Goal: Navigation & Orientation: Find specific page/section

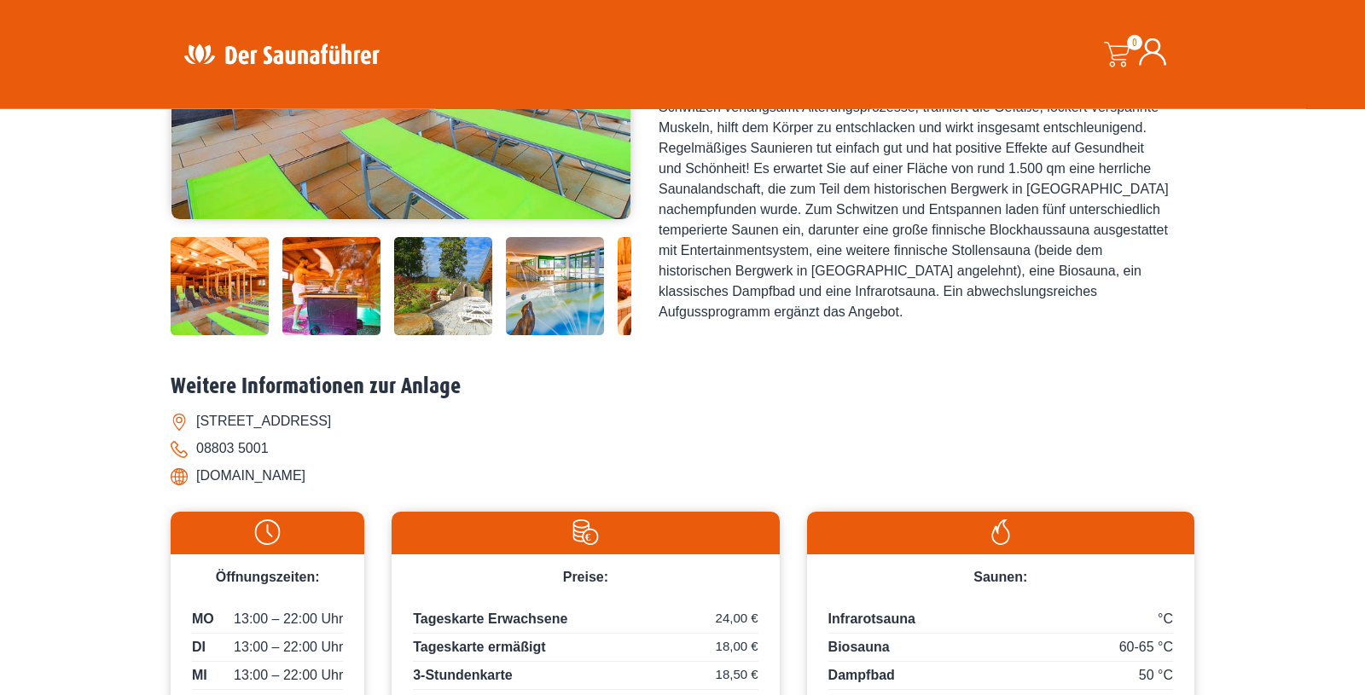
scroll to position [290, 0]
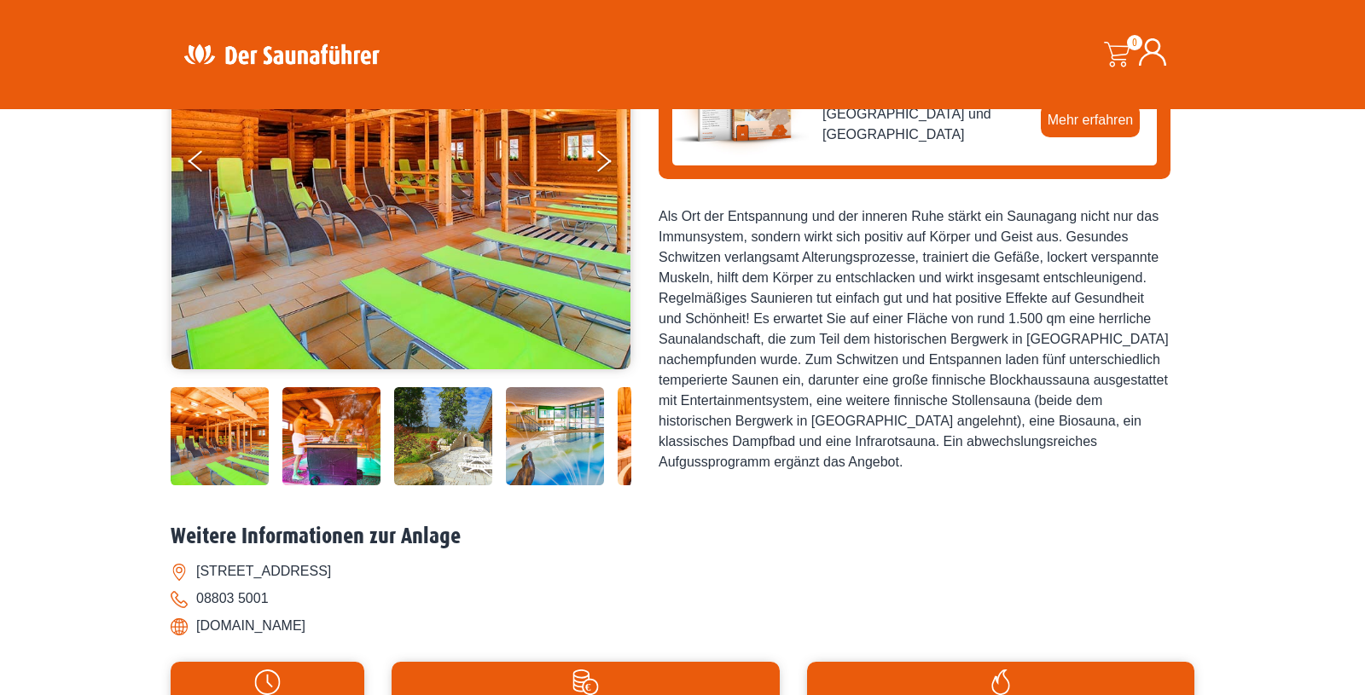
drag, startPoint x: 137, startPoint y: 401, endPoint x: 148, endPoint y: 398, distance: 10.6
click at [143, 399] on div "Startseite » Peissenberg – Rigi-Rutsch’n Peissenberg – Rigi-Rutsch’n" at bounding box center [682, 433] width 1365 height 1153
click at [253, 429] on img at bounding box center [220, 436] width 98 height 98
click at [526, 299] on img at bounding box center [400, 160] width 459 height 418
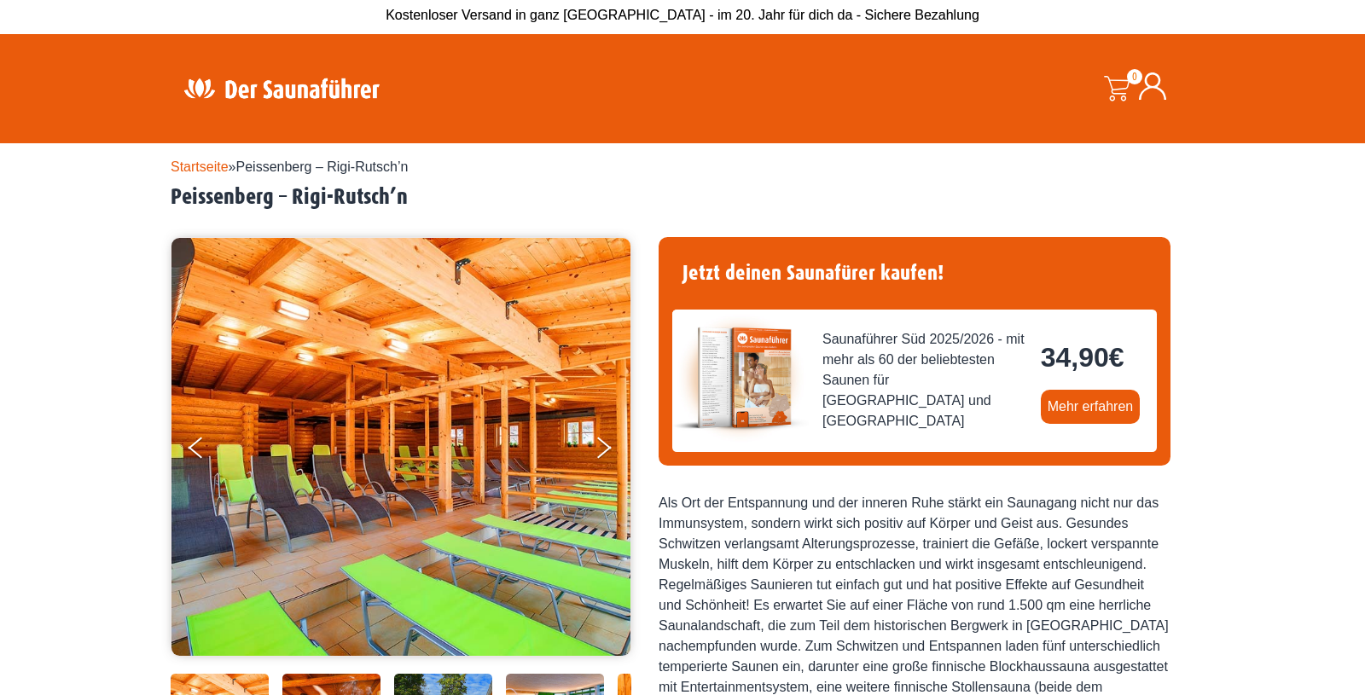
scroll to position [0, 0]
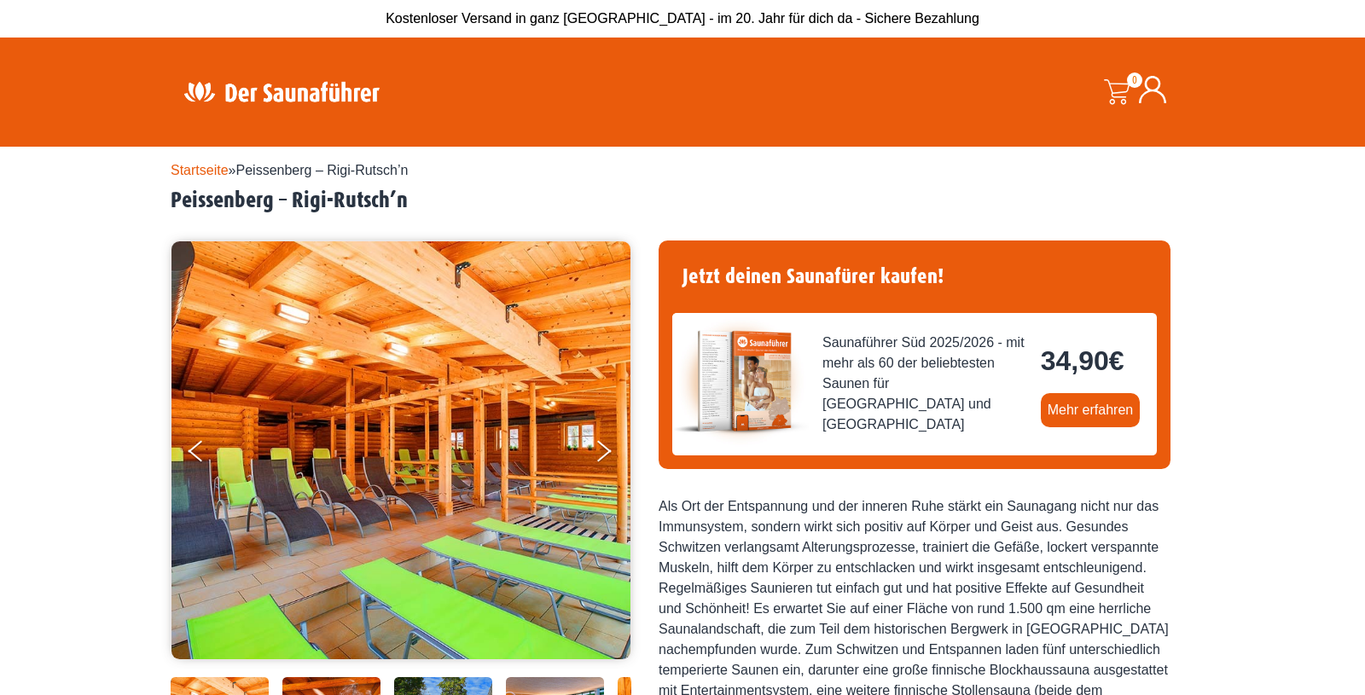
click at [395, 468] on img at bounding box center [400, 450] width 459 height 418
click at [595, 447] on button "Next" at bounding box center [615, 454] width 43 height 43
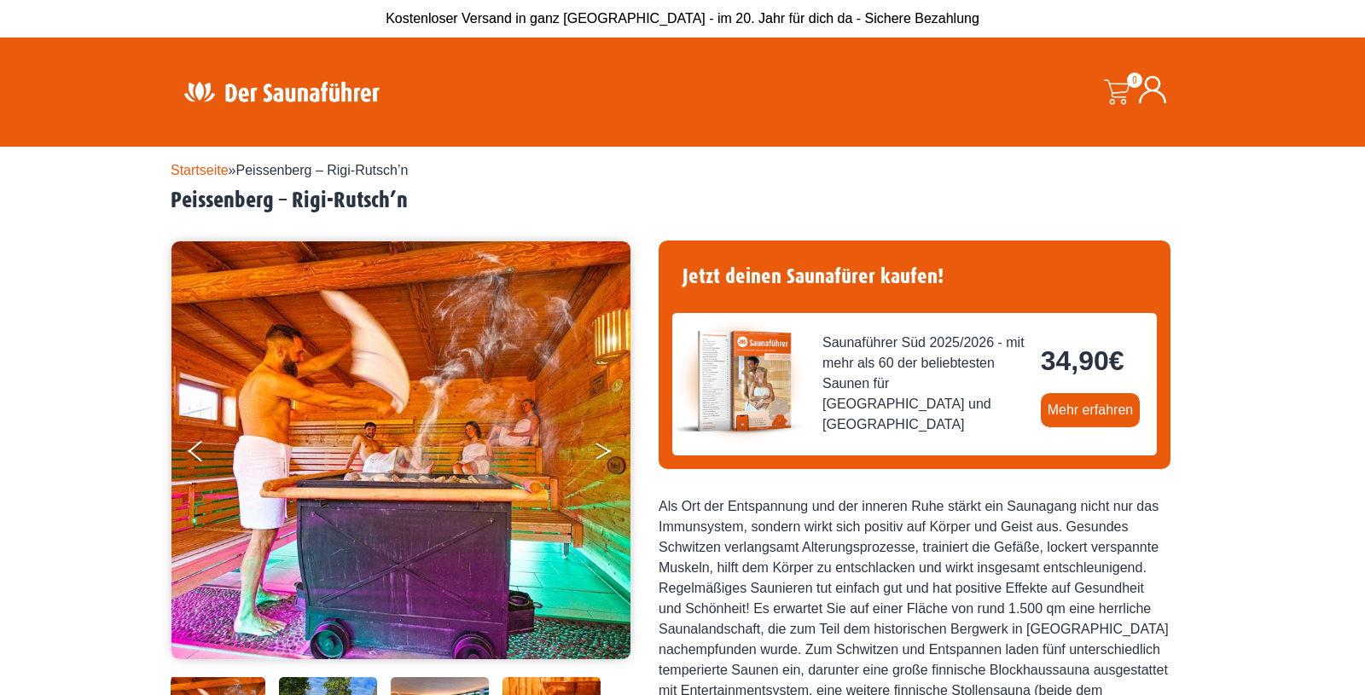
click at [598, 449] on button "Next" at bounding box center [615, 454] width 43 height 43
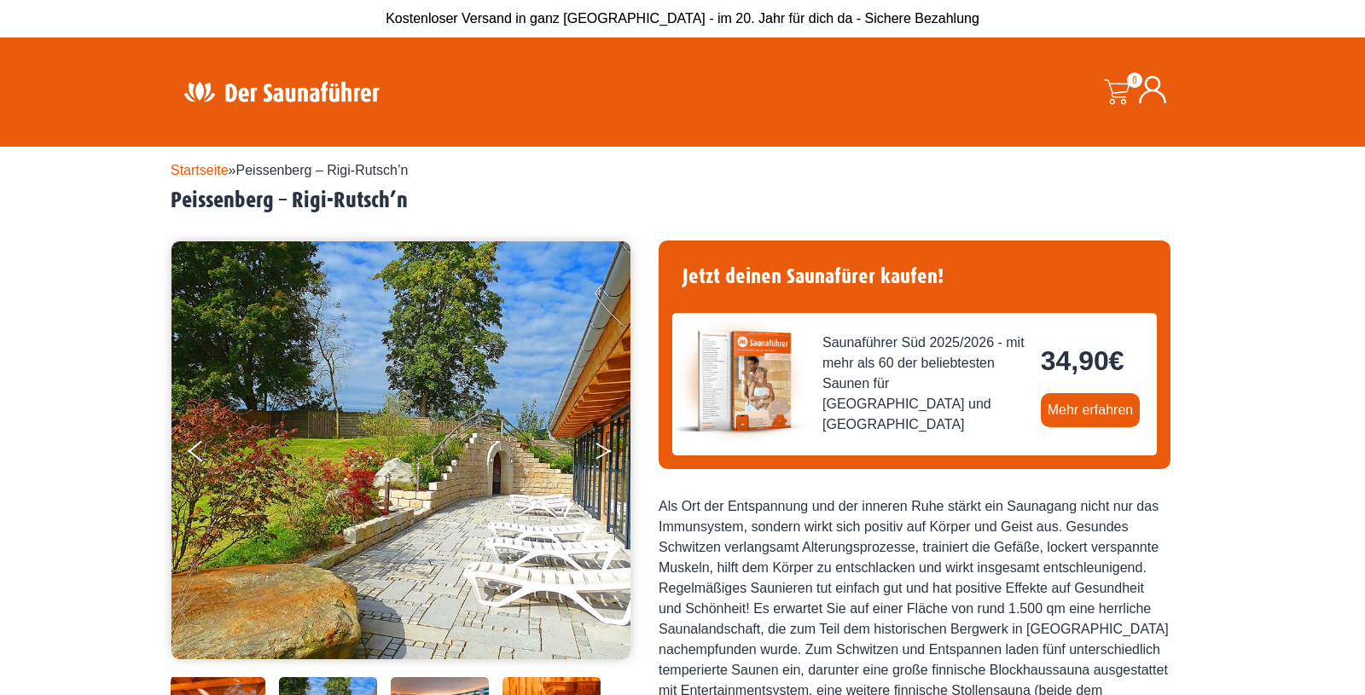
click at [599, 450] on button "Next" at bounding box center [615, 454] width 43 height 43
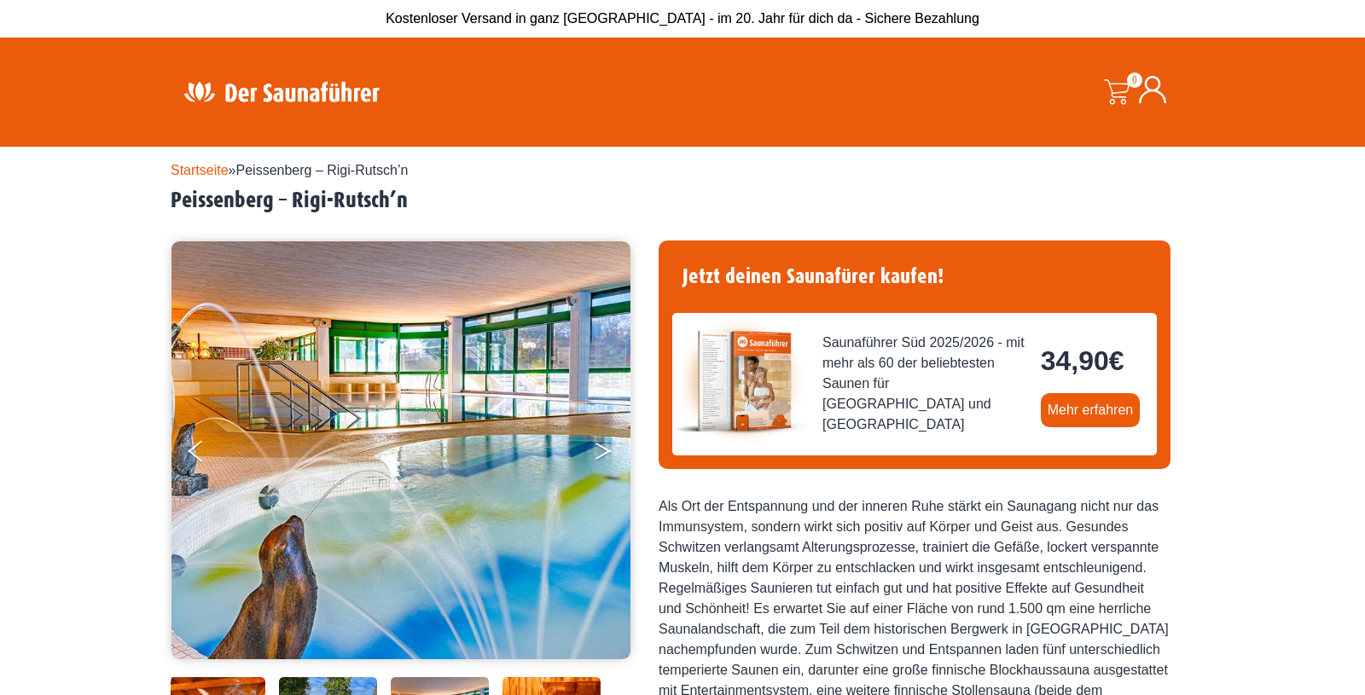
click at [599, 450] on button "Next" at bounding box center [615, 454] width 43 height 43
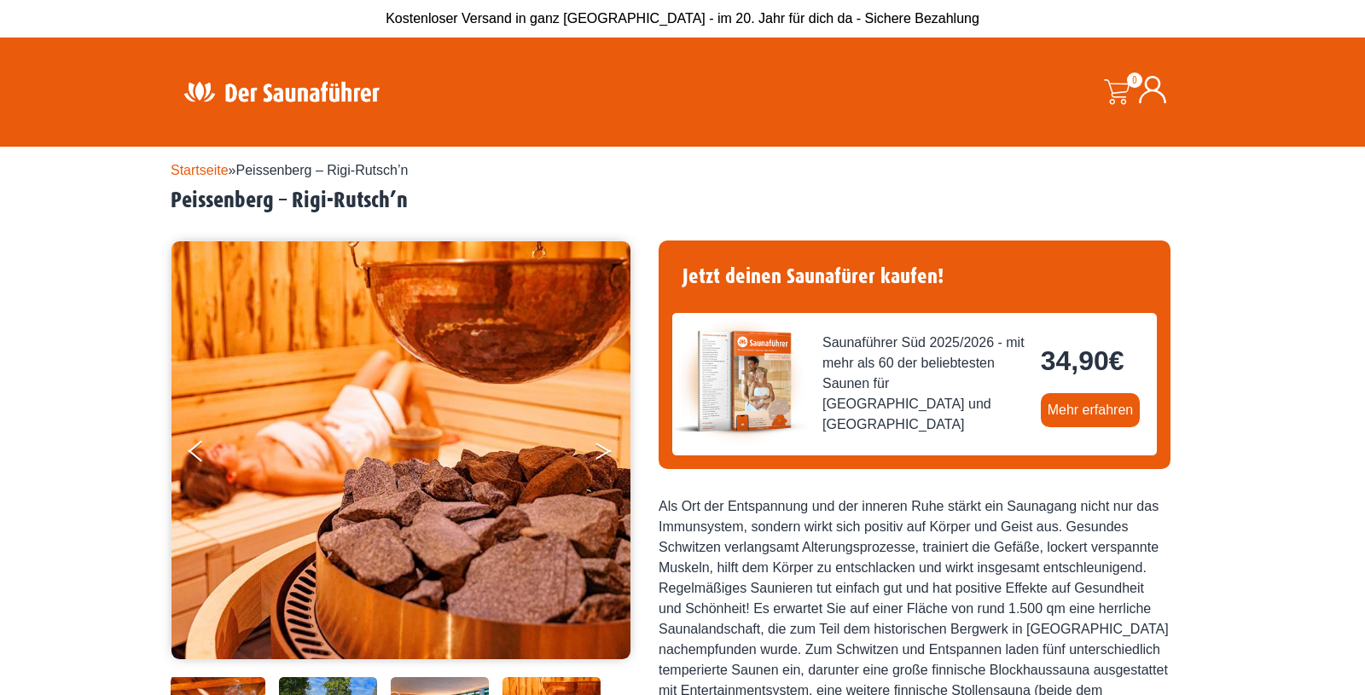
click at [599, 450] on button "Next" at bounding box center [615, 454] width 43 height 43
click at [608, 450] on icon "Next" at bounding box center [602, 448] width 15 height 10
click at [603, 454] on button "Next" at bounding box center [615, 454] width 43 height 43
